Goal: Communication & Community: Answer question/provide support

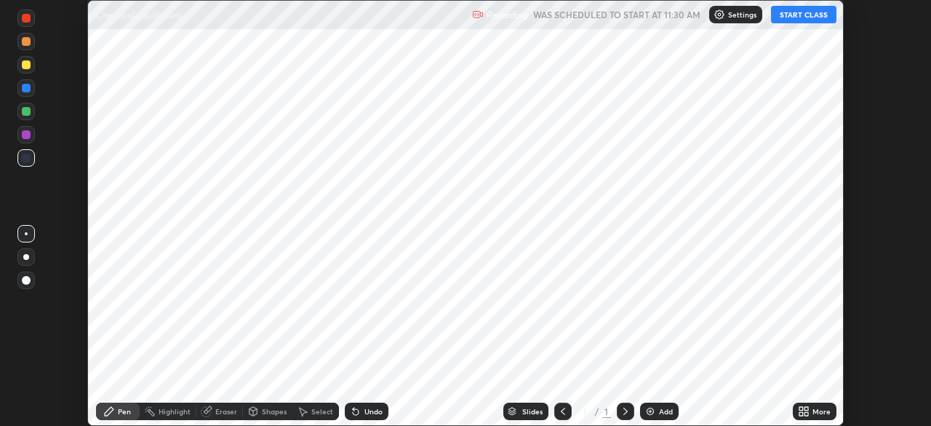
scroll to position [426, 931]
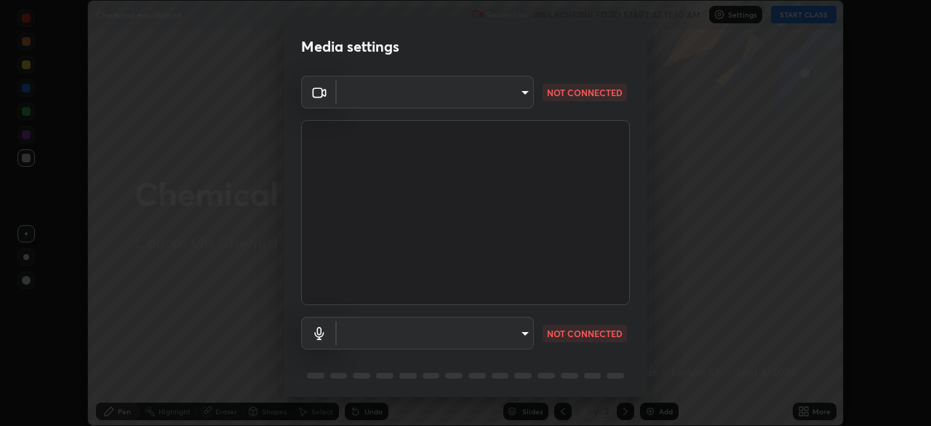
type input "50527fee232767433a6268031a92ed2c864fe79ca6b0d251abdcd02af7d04d94"
type input "default"
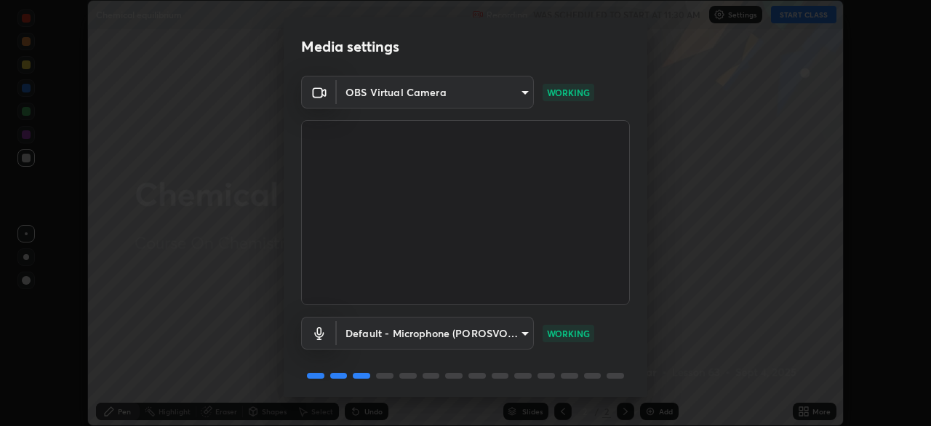
scroll to position [52, 0]
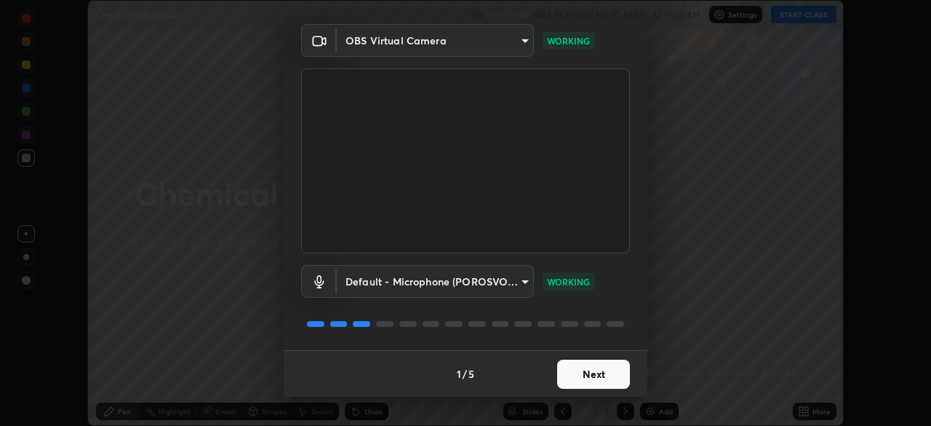
click at [606, 362] on button "Next" at bounding box center [593, 373] width 73 height 29
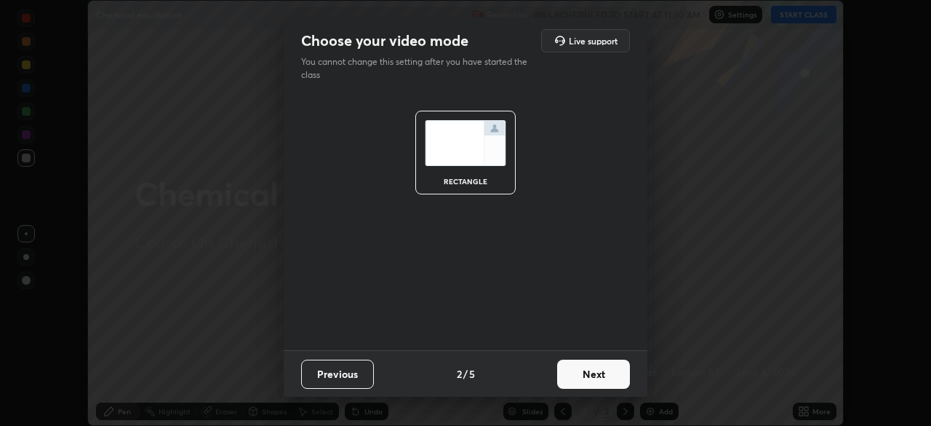
scroll to position [0, 0]
click at [612, 365] on button "Next" at bounding box center [593, 373] width 73 height 29
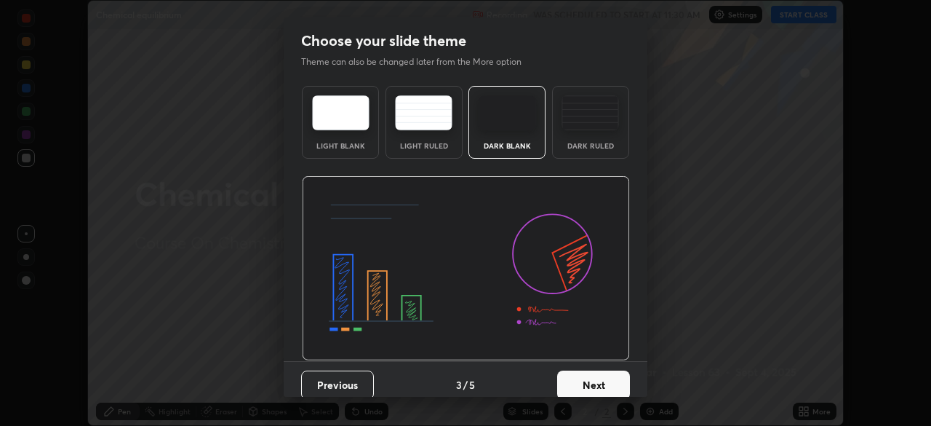
click at [610, 371] on button "Next" at bounding box center [593, 384] width 73 height 29
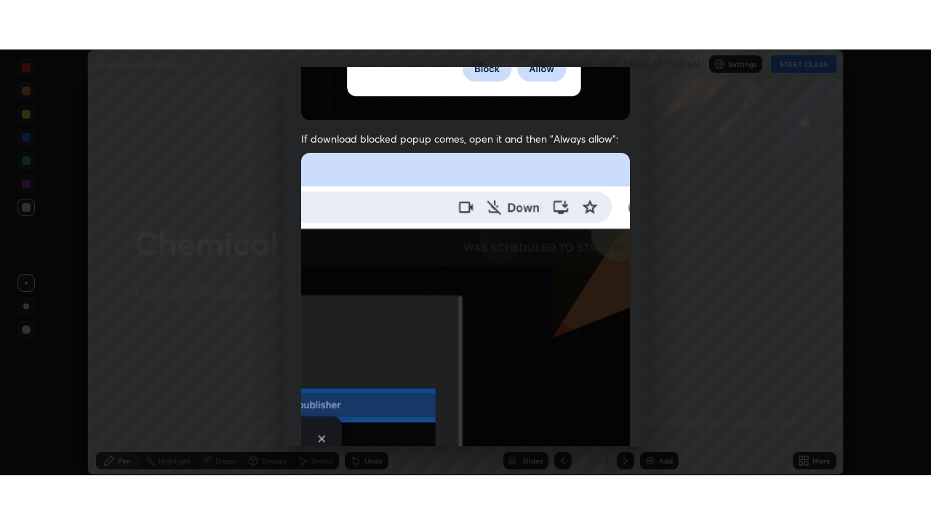
scroll to position [349, 0]
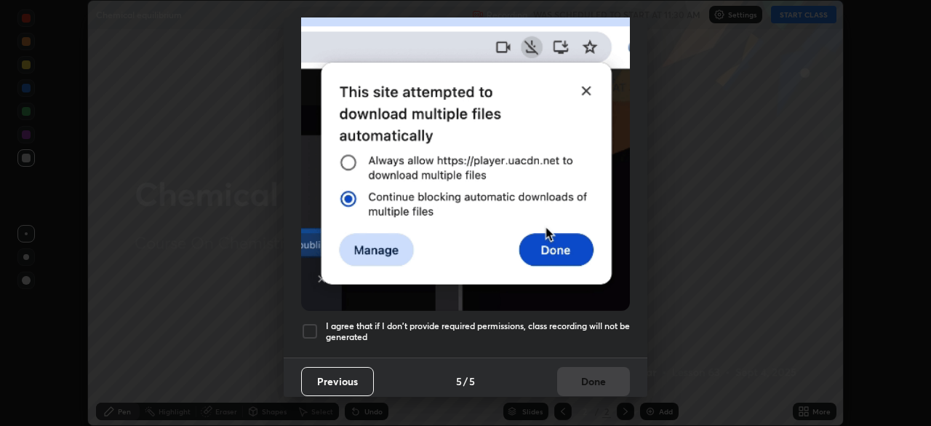
click at [316, 332] on div at bounding box center [309, 330] width 17 height 17
click at [591, 367] on button "Done" at bounding box center [593, 381] width 73 height 29
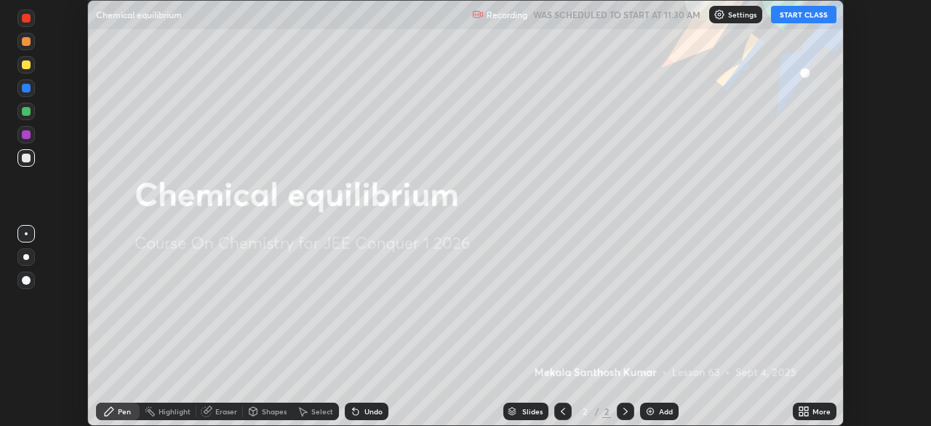
click at [805, 15] on button "START CLASS" at bounding box center [803, 14] width 65 height 17
click at [806, 408] on icon at bounding box center [807, 409] width 4 height 4
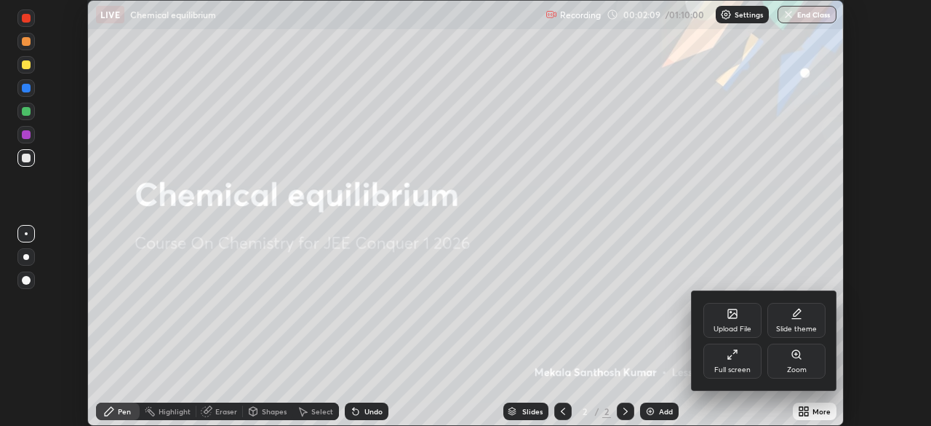
click at [732, 361] on div "Full screen" at bounding box center [733, 360] width 58 height 35
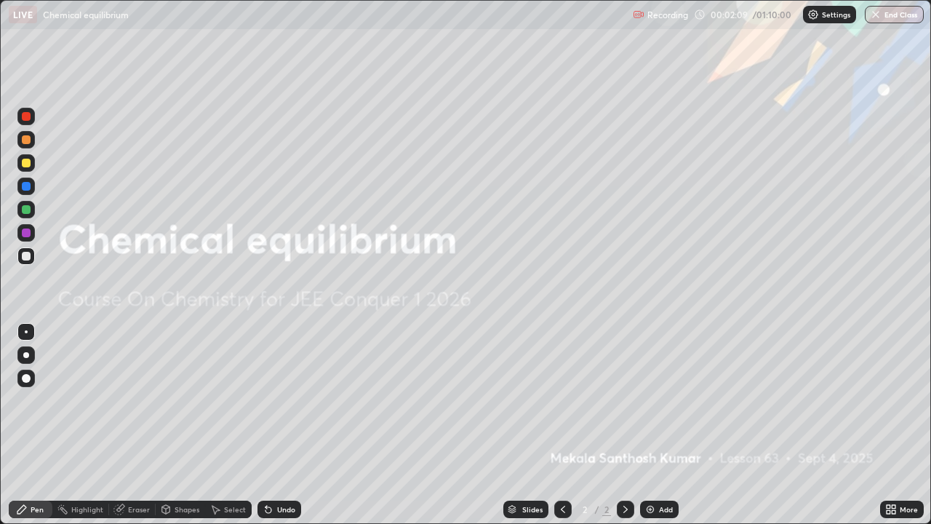
scroll to position [524, 931]
click at [655, 425] on img at bounding box center [651, 509] width 12 height 12
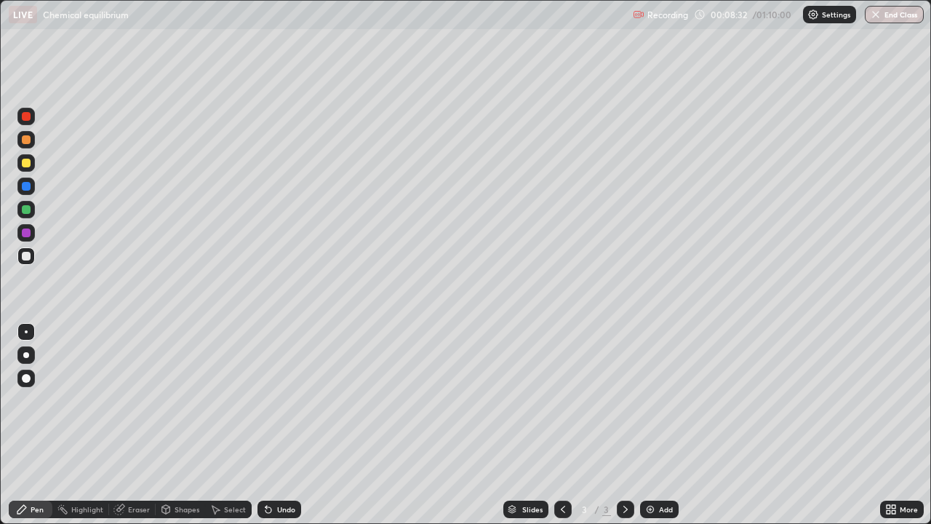
click at [28, 141] on div at bounding box center [26, 139] width 9 height 9
click at [30, 258] on div at bounding box center [26, 256] width 9 height 9
click at [666, 425] on div "Add" at bounding box center [666, 509] width 14 height 7
click at [25, 211] on div at bounding box center [26, 209] width 9 height 9
click at [133, 425] on div "Eraser" at bounding box center [139, 509] width 22 height 7
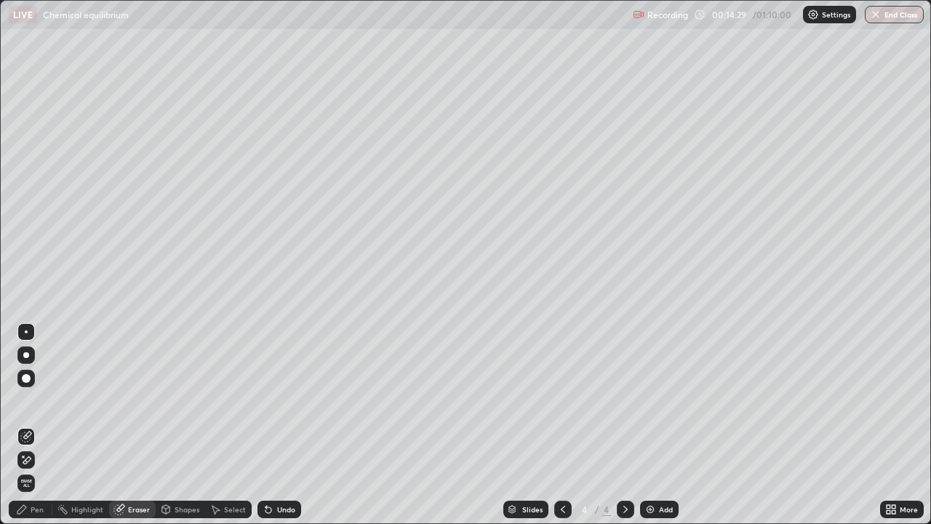
click at [44, 425] on div "Pen" at bounding box center [31, 509] width 44 height 17
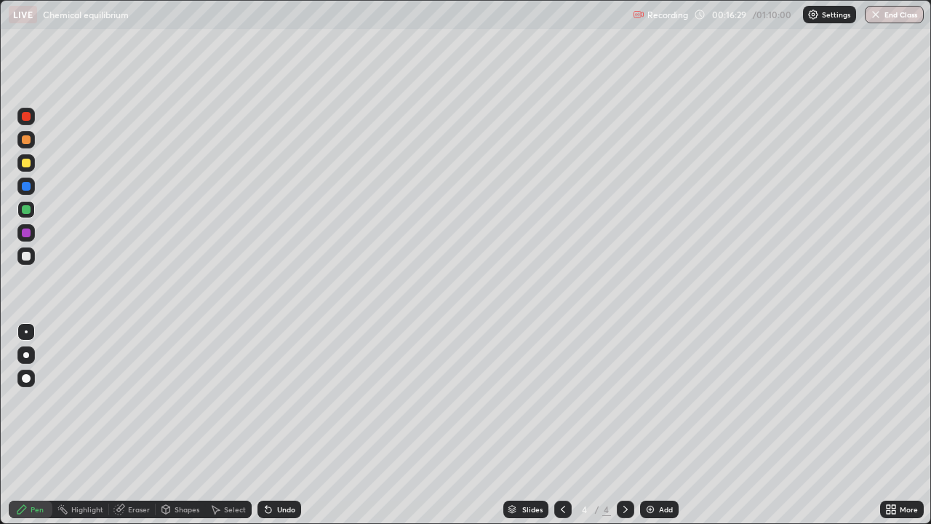
click at [29, 262] on div at bounding box center [25, 255] width 17 height 17
click at [25, 212] on div at bounding box center [26, 209] width 9 height 9
click at [650, 425] on img at bounding box center [651, 509] width 12 height 12
click at [25, 258] on div at bounding box center [26, 256] width 9 height 9
click at [650, 425] on img at bounding box center [651, 509] width 12 height 12
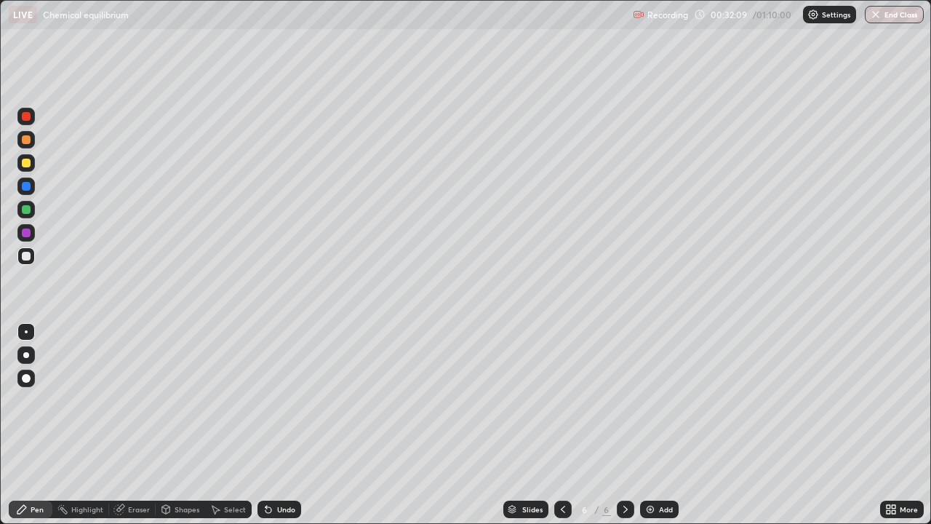
click at [25, 140] on div at bounding box center [26, 139] width 9 height 9
click at [28, 166] on div at bounding box center [26, 163] width 9 height 9
click at [263, 425] on icon at bounding box center [269, 509] width 12 height 12
click at [654, 425] on img at bounding box center [651, 509] width 12 height 12
click at [26, 258] on div at bounding box center [26, 256] width 9 height 9
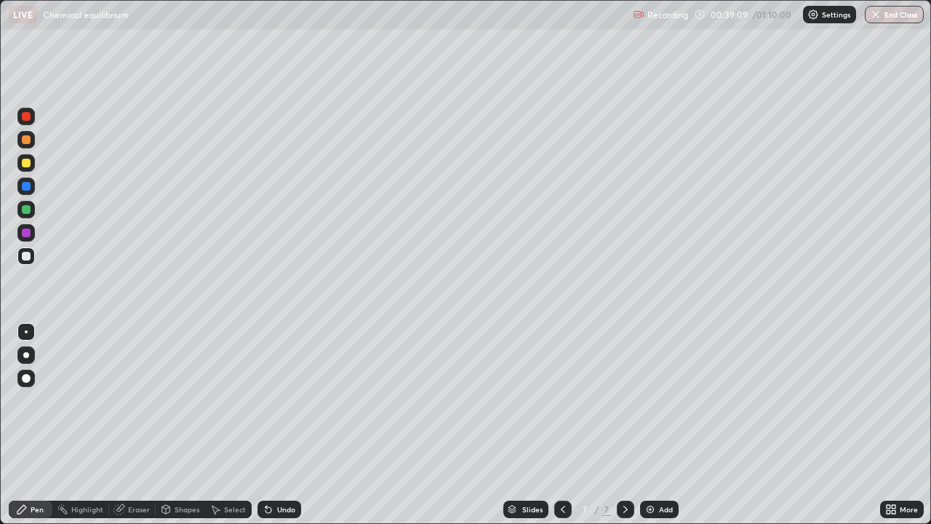
click at [137, 425] on div "Eraser" at bounding box center [139, 509] width 22 height 7
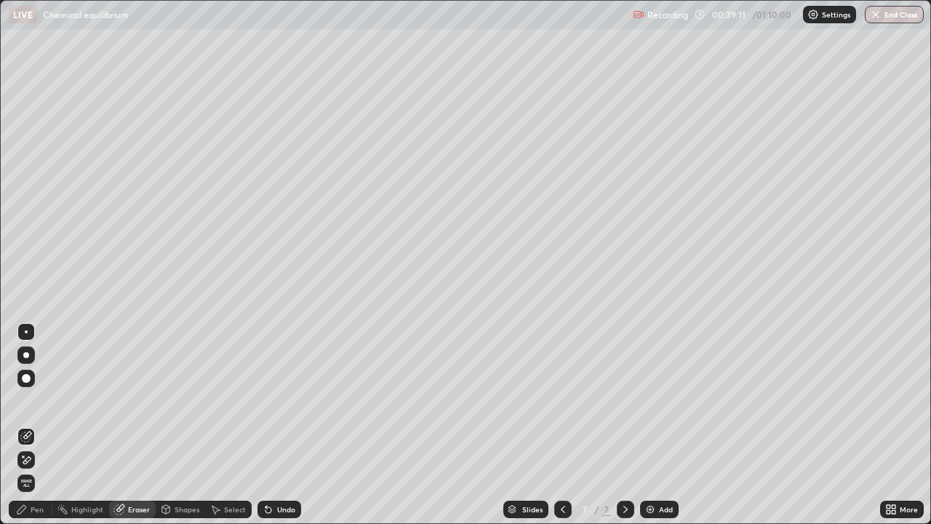
click at [37, 425] on div "Pen" at bounding box center [37, 509] width 13 height 7
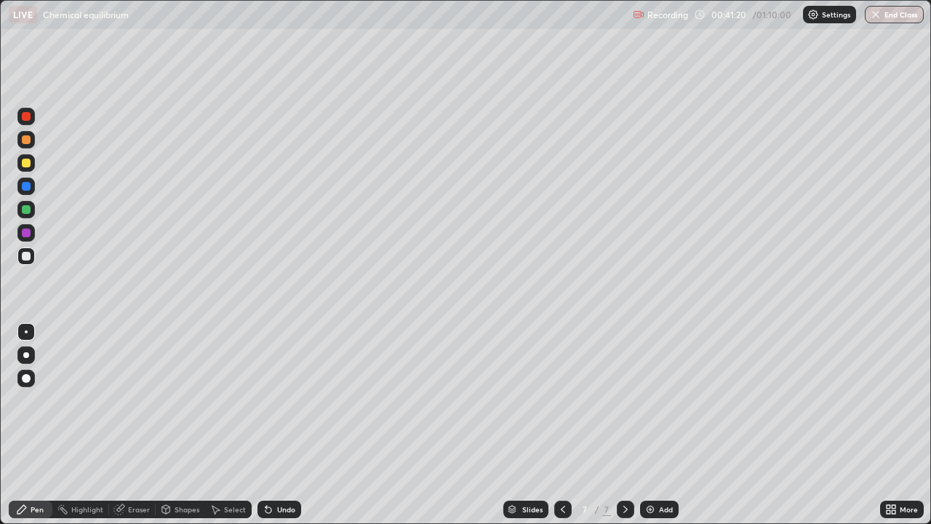
click at [269, 425] on icon at bounding box center [269, 510] width 6 height 6
click at [273, 425] on div "Undo" at bounding box center [280, 509] width 44 height 17
click at [277, 425] on div "Undo" at bounding box center [280, 509] width 44 height 17
click at [663, 425] on div "Add" at bounding box center [659, 509] width 39 height 17
click at [28, 143] on div at bounding box center [26, 139] width 9 height 9
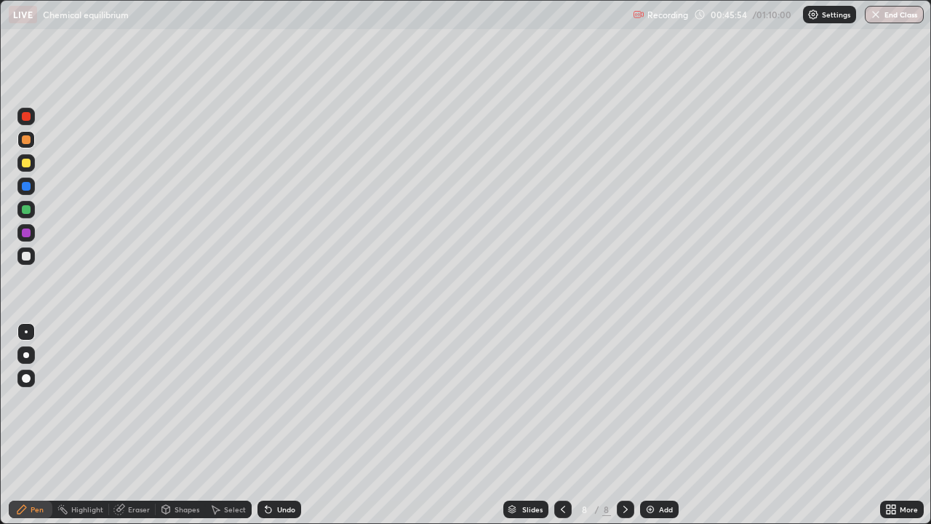
click at [366, 425] on div "Slides 8 / 8 Add" at bounding box center [590, 509] width 579 height 29
click at [370, 425] on div "Slides 8 / 8 Add" at bounding box center [590, 509] width 579 height 29
click at [378, 425] on div "Slides 8 / 8 Add" at bounding box center [590, 509] width 579 height 29
click at [132, 425] on div "Eraser" at bounding box center [139, 509] width 22 height 7
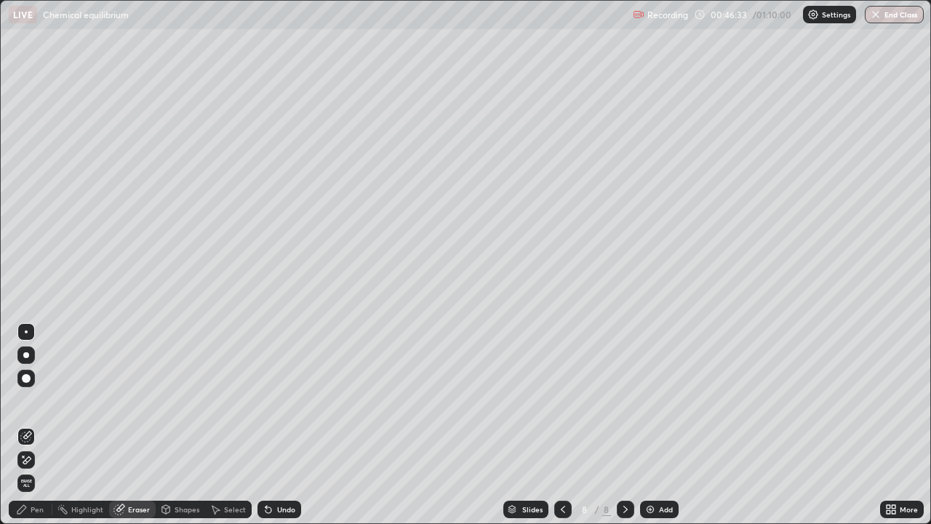
click at [36, 425] on div "Pen" at bounding box center [37, 509] width 13 height 7
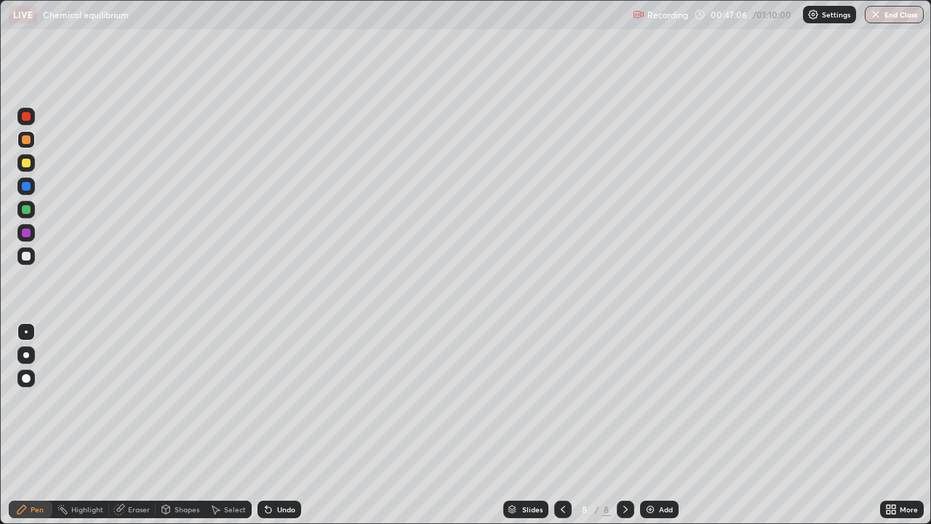
click at [568, 425] on div at bounding box center [562, 509] width 17 height 29
click at [560, 425] on icon at bounding box center [563, 509] width 12 height 12
click at [622, 425] on icon at bounding box center [626, 509] width 12 height 12
click at [624, 425] on icon at bounding box center [626, 509] width 12 height 12
click at [139, 425] on div "Eraser" at bounding box center [139, 509] width 22 height 7
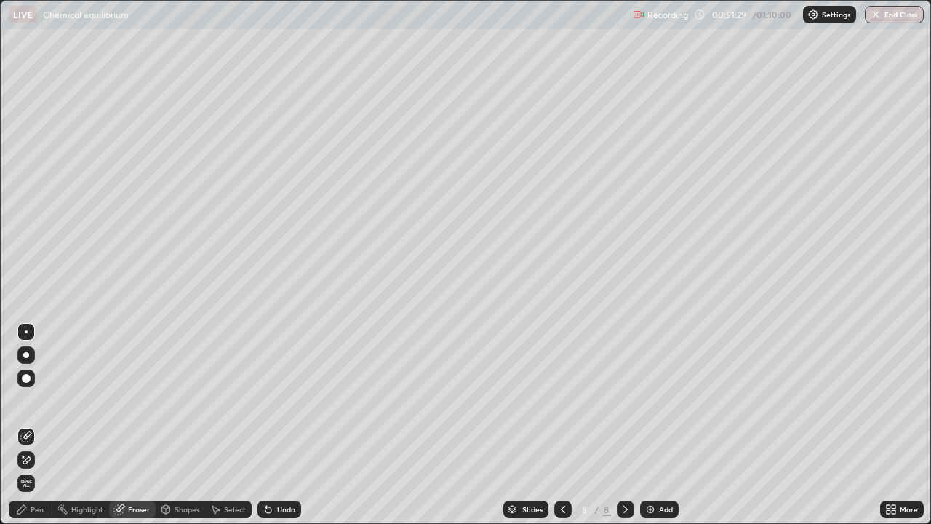
click at [231, 425] on div "Select" at bounding box center [235, 509] width 22 height 7
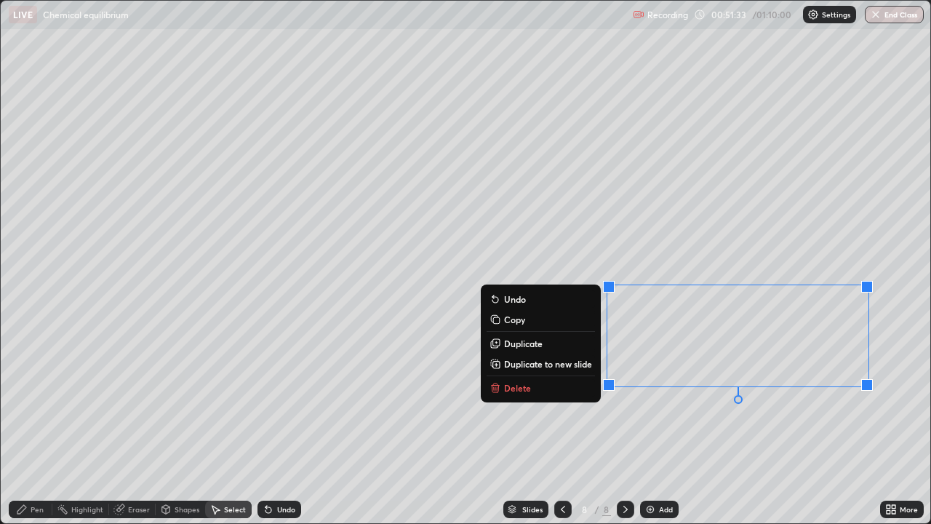
click at [531, 386] on button "Delete" at bounding box center [541, 387] width 108 height 17
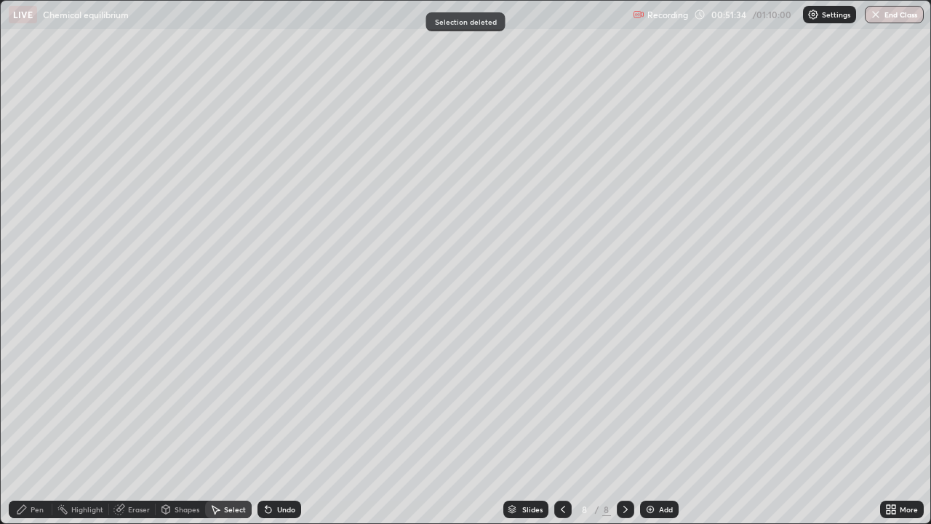
click at [38, 425] on div "Pen" at bounding box center [37, 509] width 13 height 7
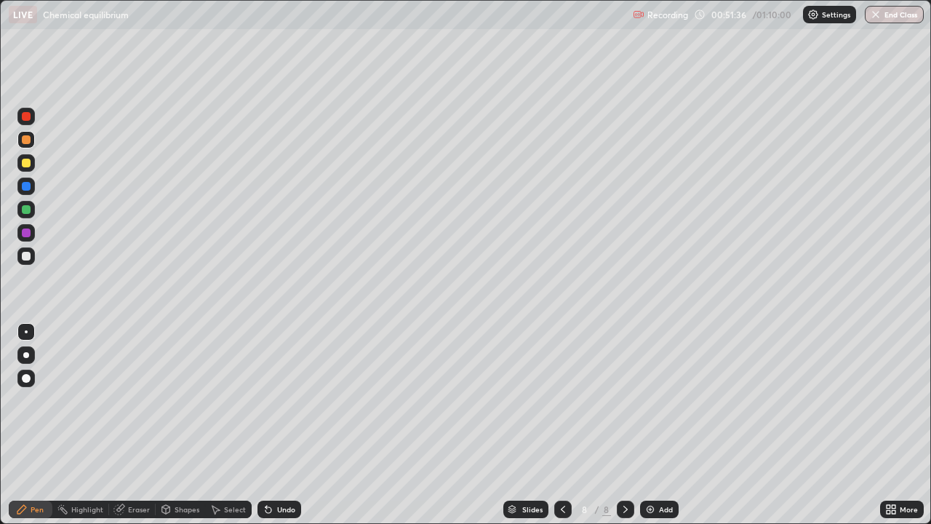
click at [32, 261] on div at bounding box center [25, 255] width 17 height 17
click at [652, 425] on img at bounding box center [651, 509] width 12 height 12
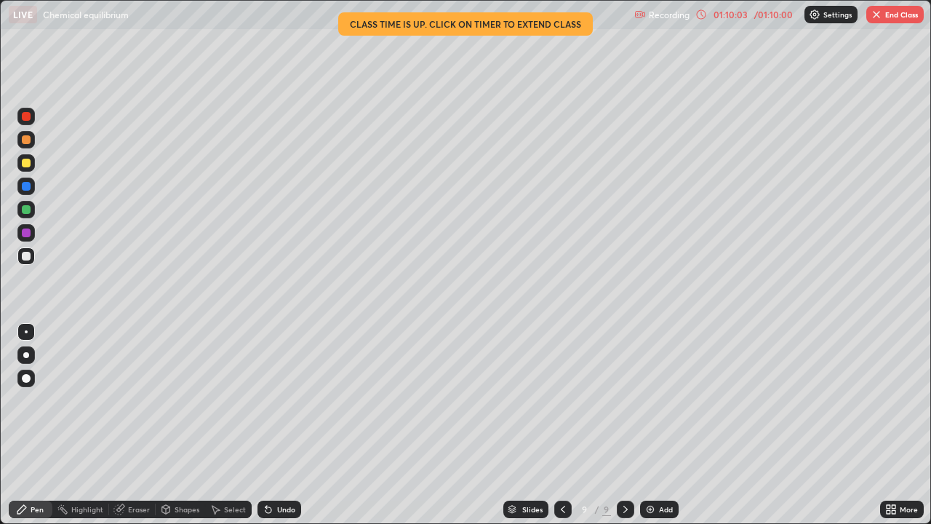
click at [656, 425] on div "Add" at bounding box center [659, 509] width 39 height 17
click at [28, 212] on div at bounding box center [26, 209] width 9 height 9
click at [28, 165] on div at bounding box center [26, 163] width 9 height 9
click at [561, 425] on icon at bounding box center [563, 509] width 12 height 12
click at [622, 425] on icon at bounding box center [626, 509] width 12 height 12
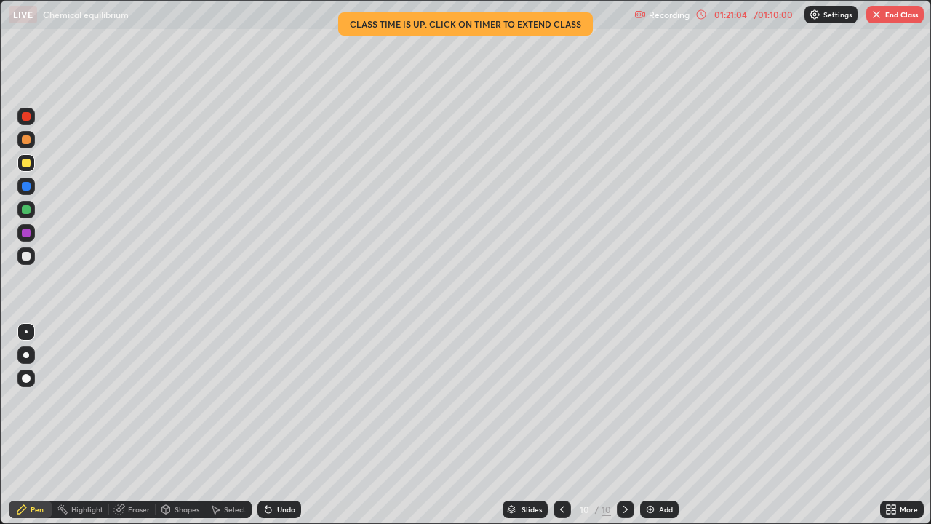
click at [890, 21] on button "End Class" at bounding box center [895, 14] width 57 height 17
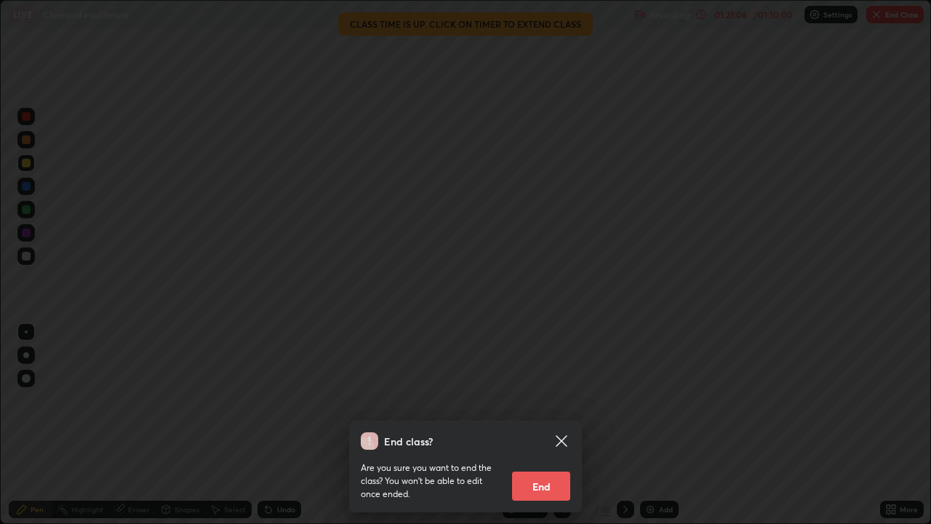
click at [531, 425] on button "End" at bounding box center [541, 485] width 58 height 29
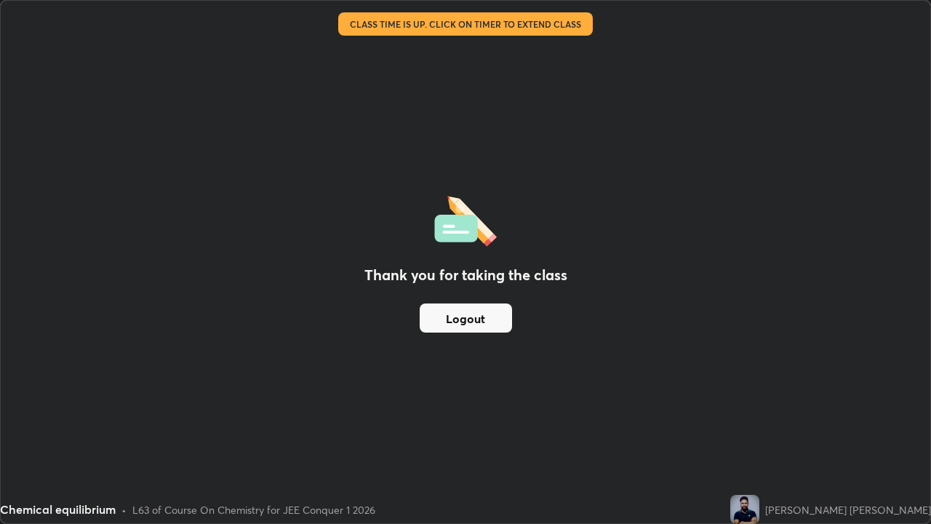
click at [469, 330] on button "Logout" at bounding box center [466, 317] width 92 height 29
